Goal: Task Accomplishment & Management: Manage account settings

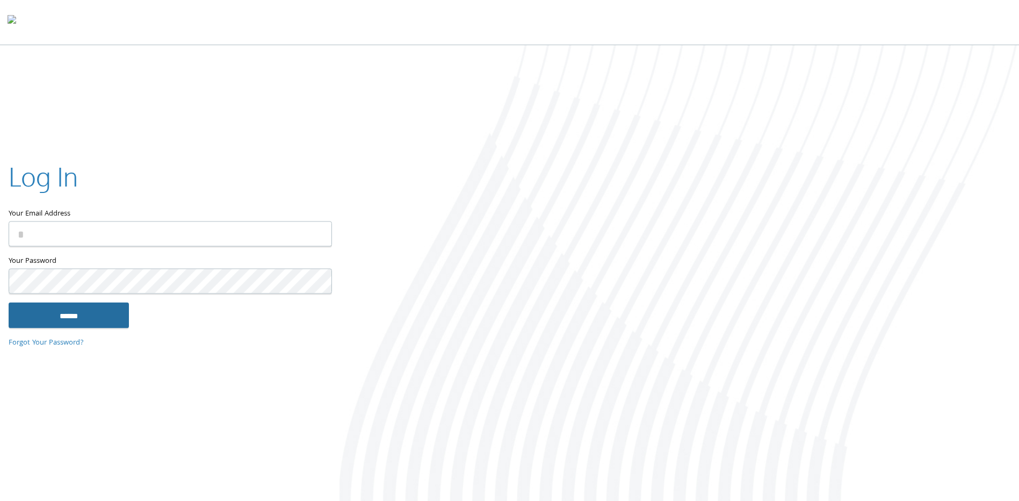
type input "**********"
click at [66, 314] on input "******" at bounding box center [69, 315] width 120 height 26
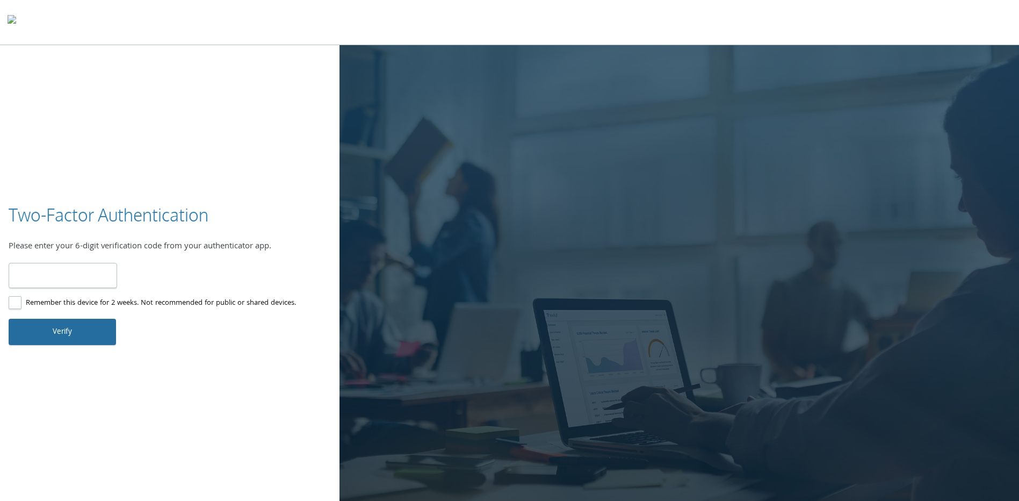
type input "******"
click at [57, 335] on button "Verify" at bounding box center [62, 332] width 107 height 26
